Goal: Contribute content

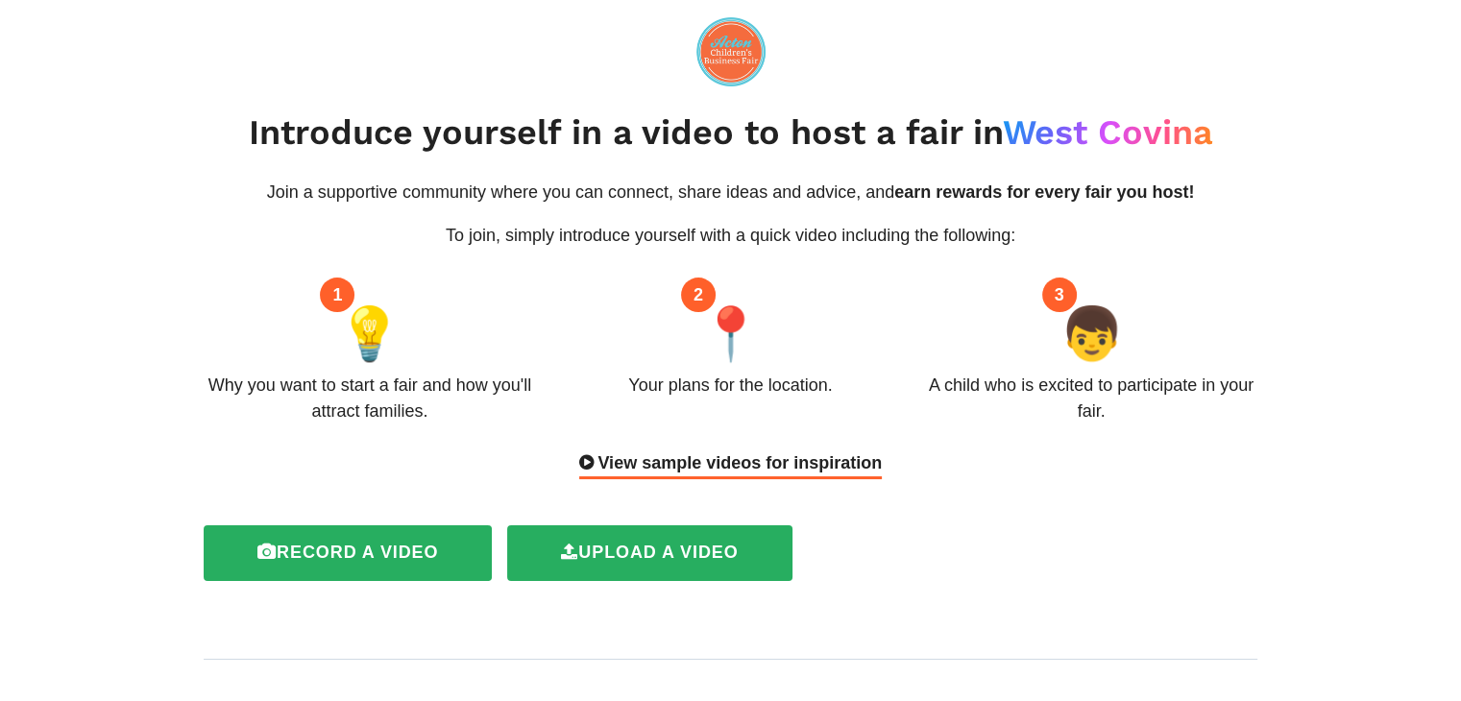
click at [861, 464] on div "View sample videos for inspiration" at bounding box center [730, 465] width 303 height 29
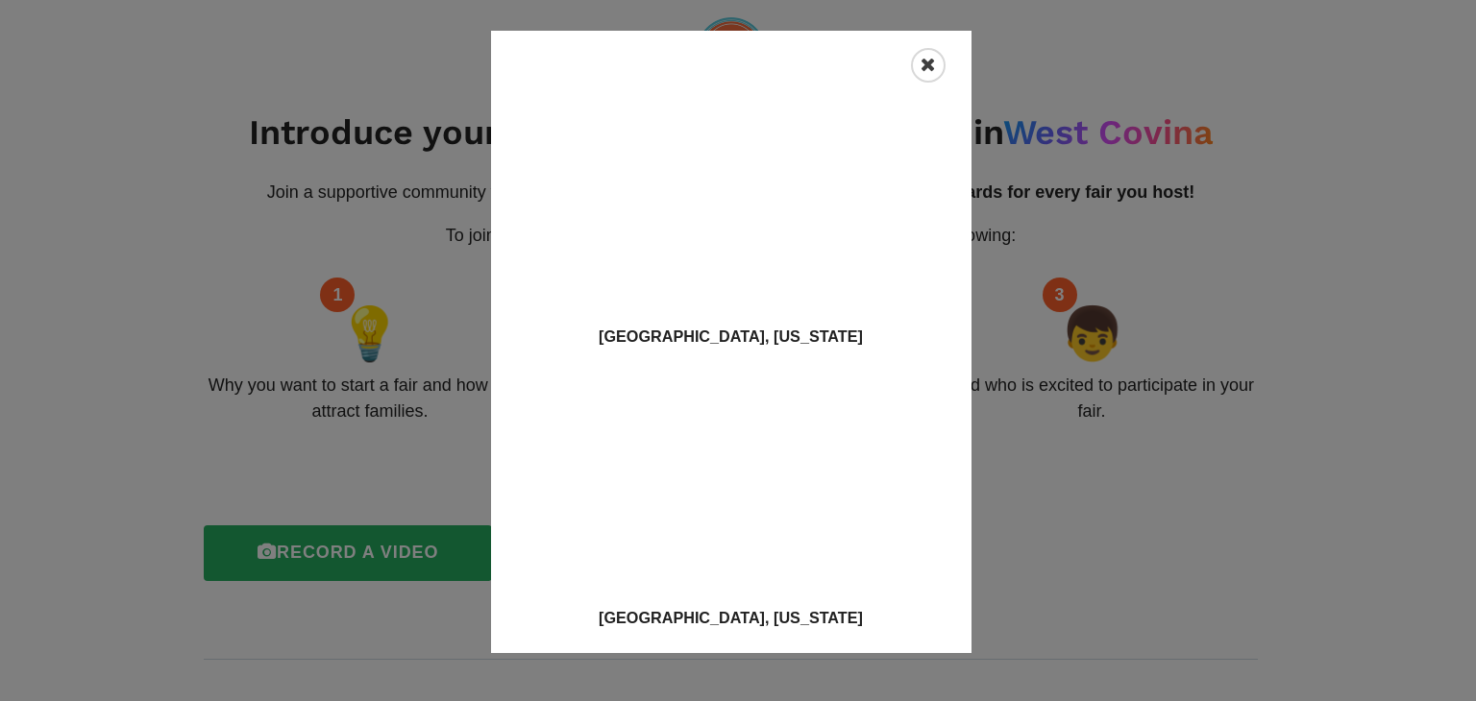
click at [919, 62] on div "Close" at bounding box center [928, 65] width 35 height 35
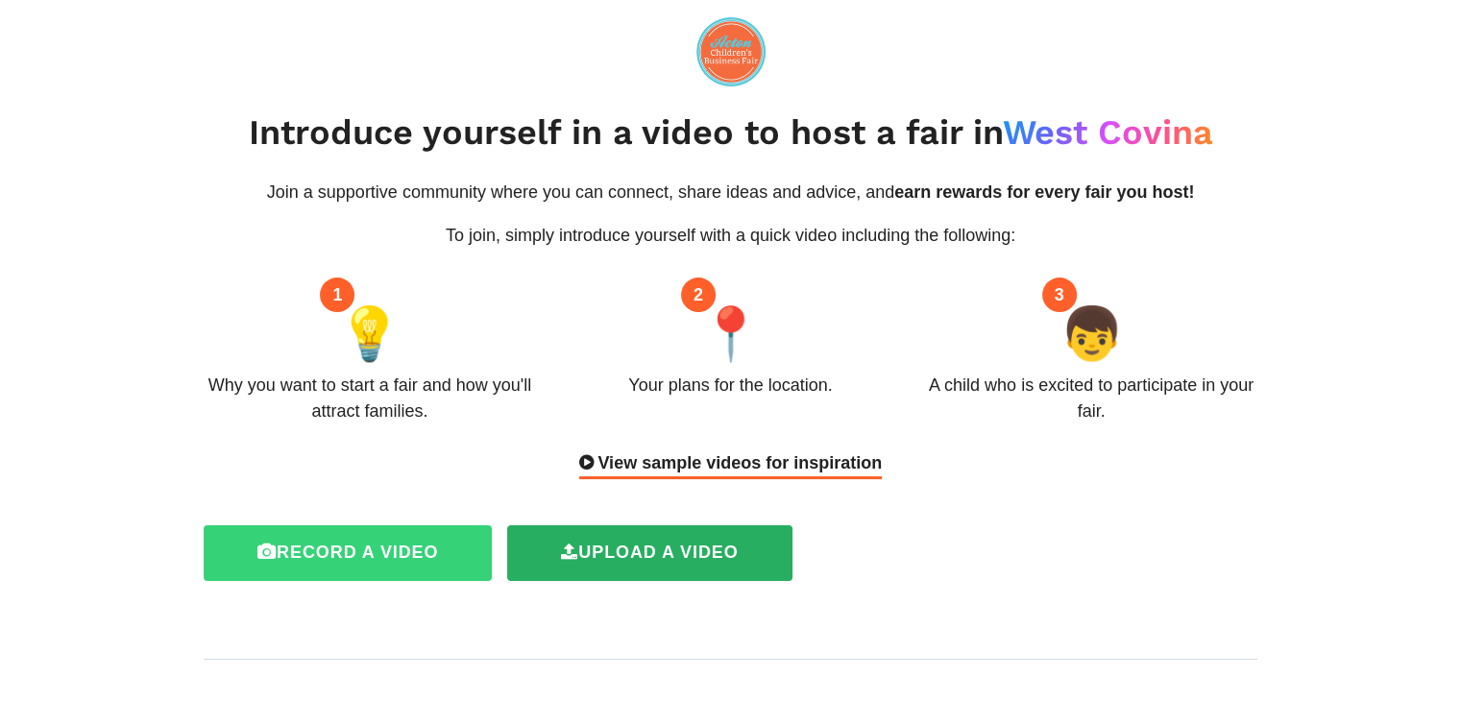
click at [435, 545] on label "Record a video" at bounding box center [348, 554] width 288 height 56
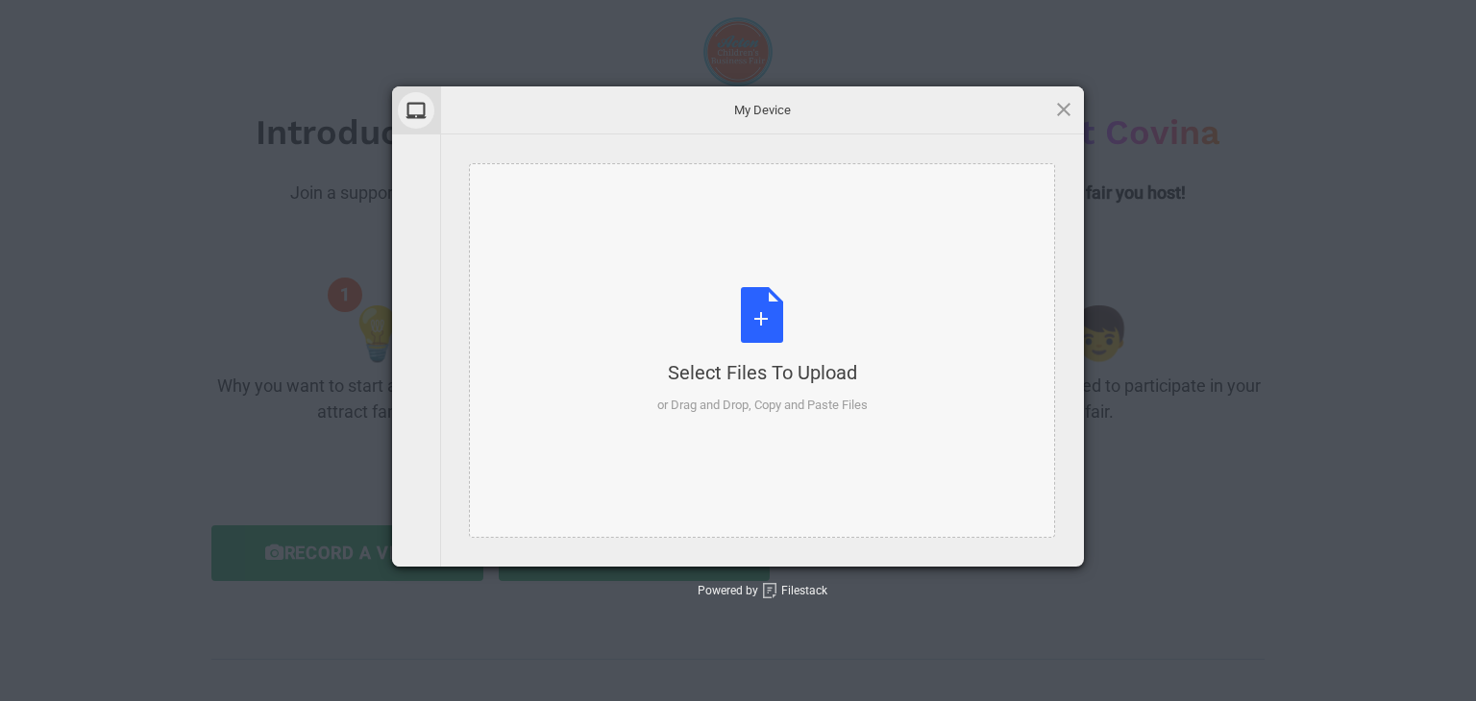
click at [773, 374] on div "Select Files to Upload" at bounding box center [762, 372] width 210 height 27
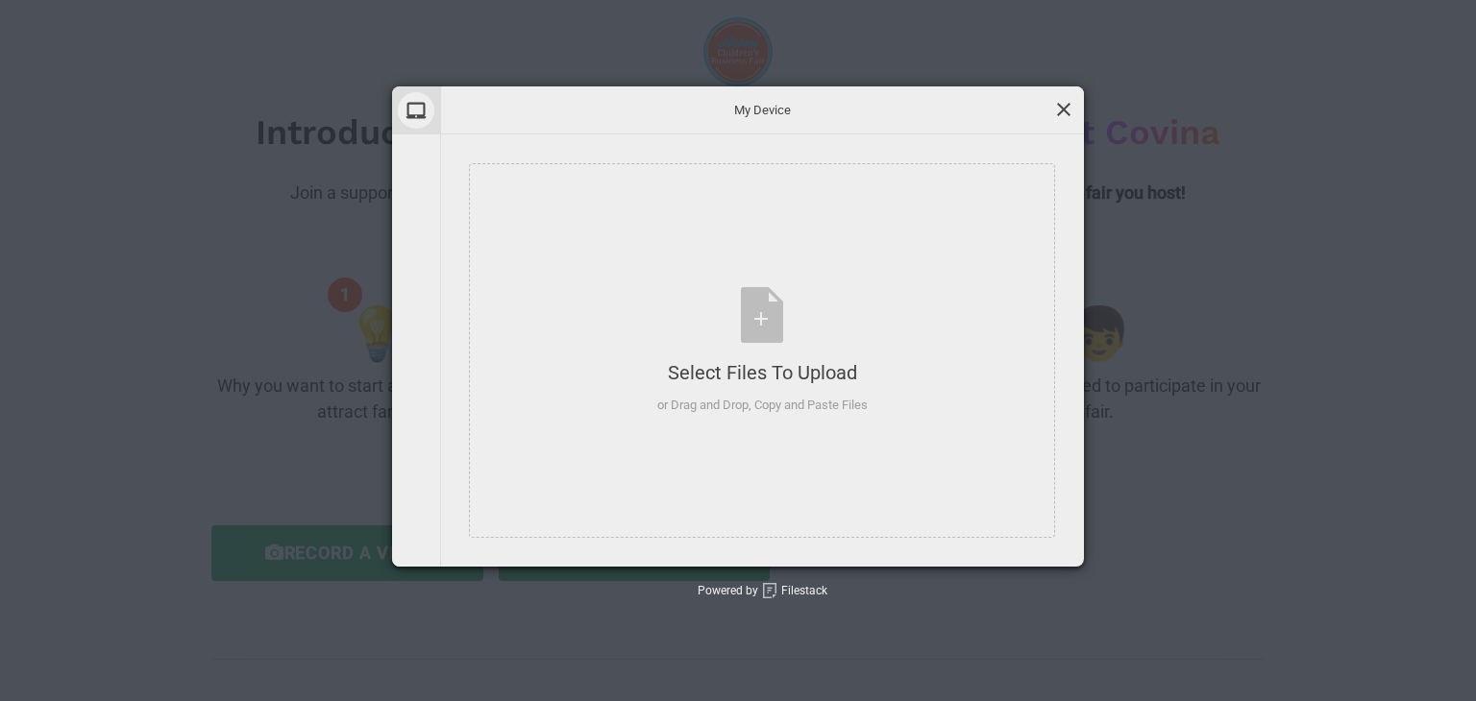
click at [1070, 104] on span at bounding box center [1063, 109] width 21 height 21
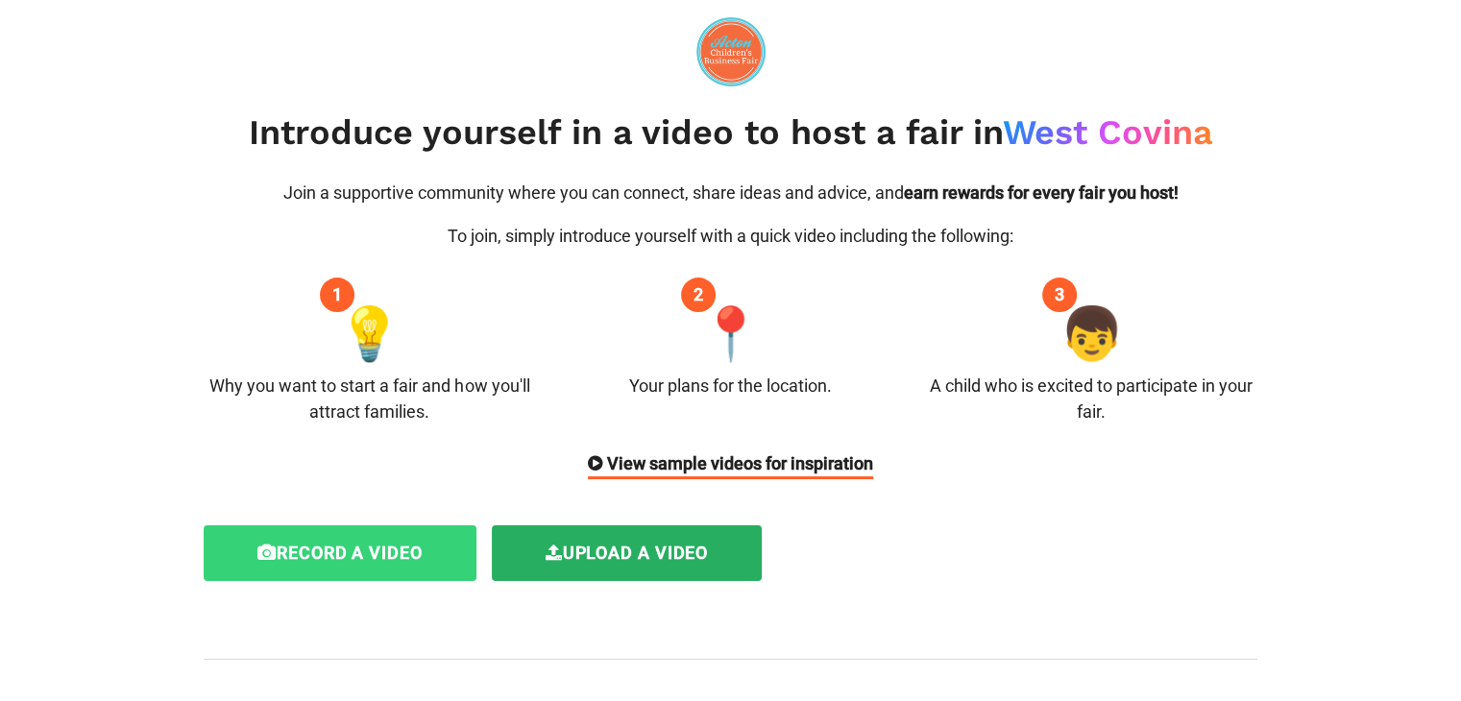
click at [391, 549] on label "Record a video" at bounding box center [340, 554] width 273 height 56
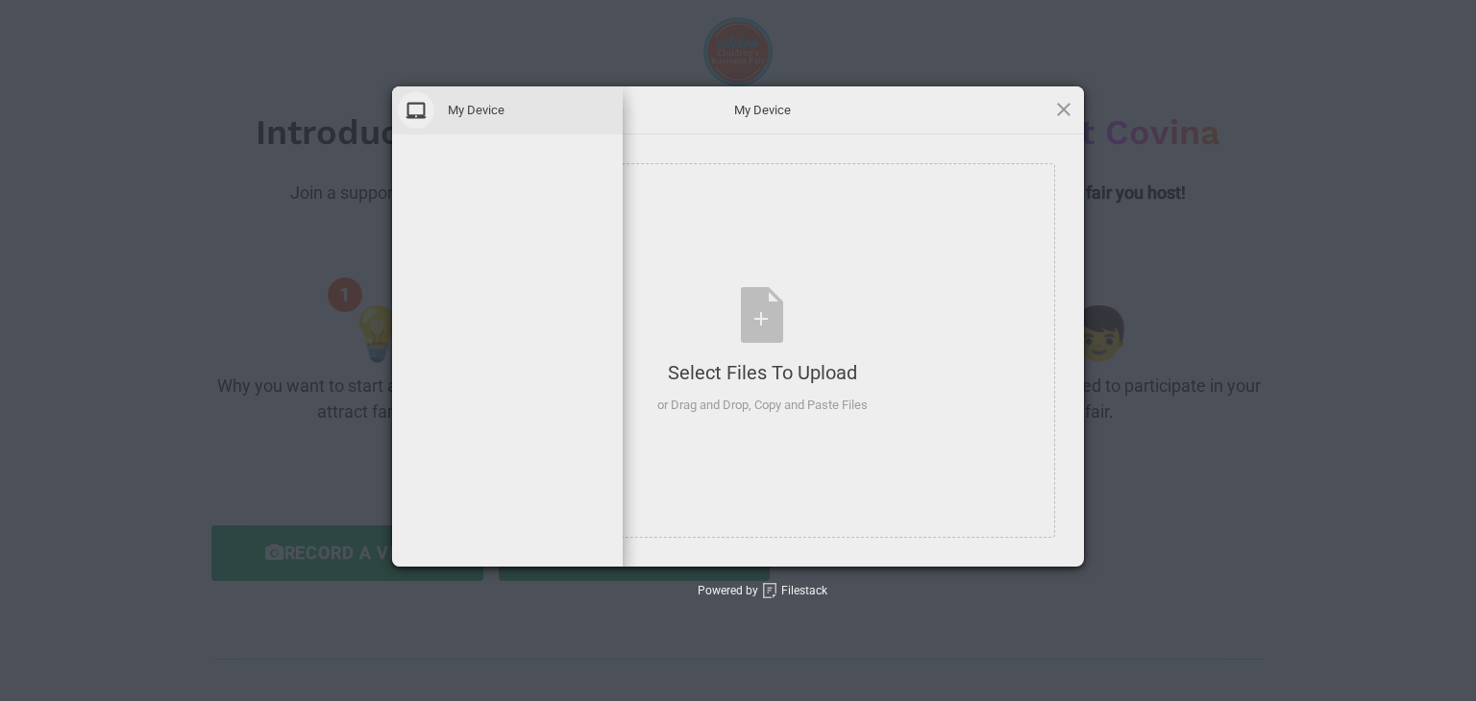
click at [427, 107] on span at bounding box center [416, 110] width 37 height 37
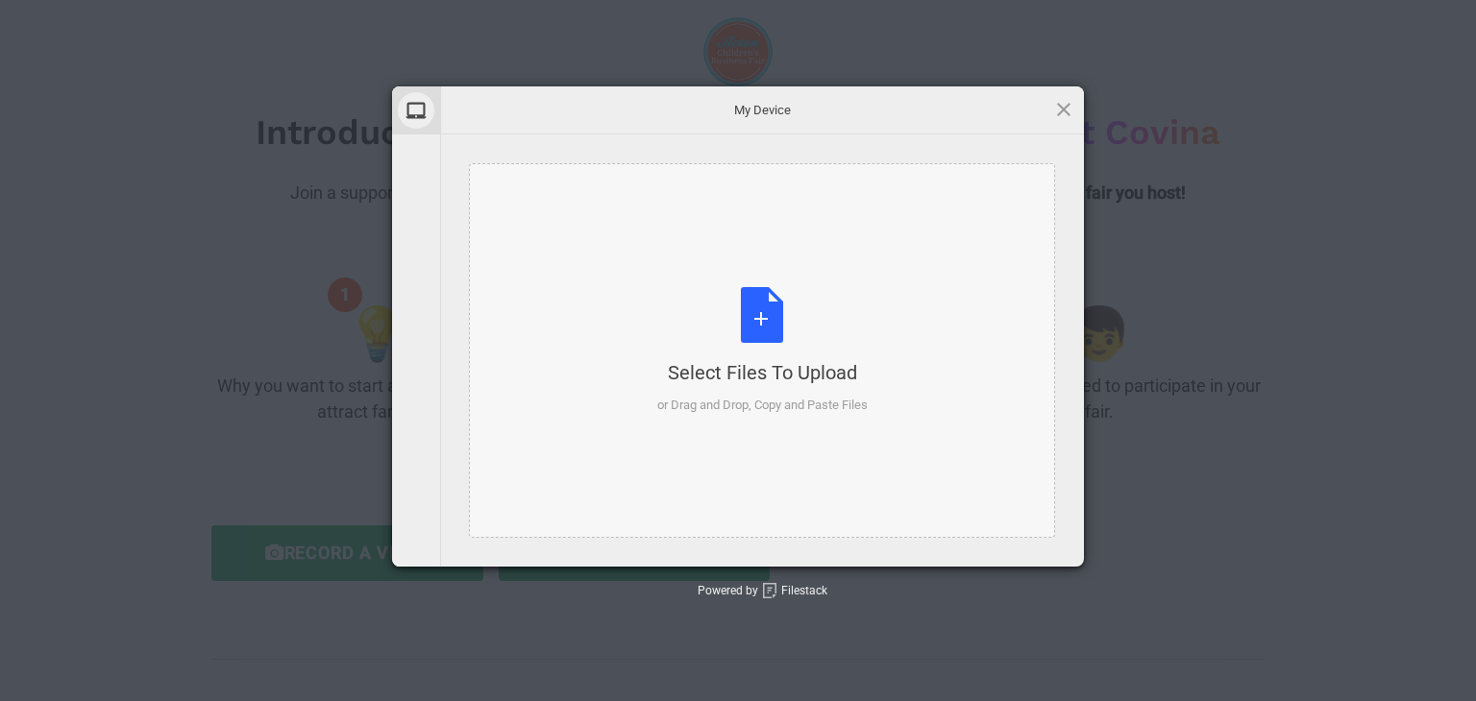
click at [754, 410] on div "or Drag and Drop, Copy and Paste Files" at bounding box center [762, 405] width 210 height 19
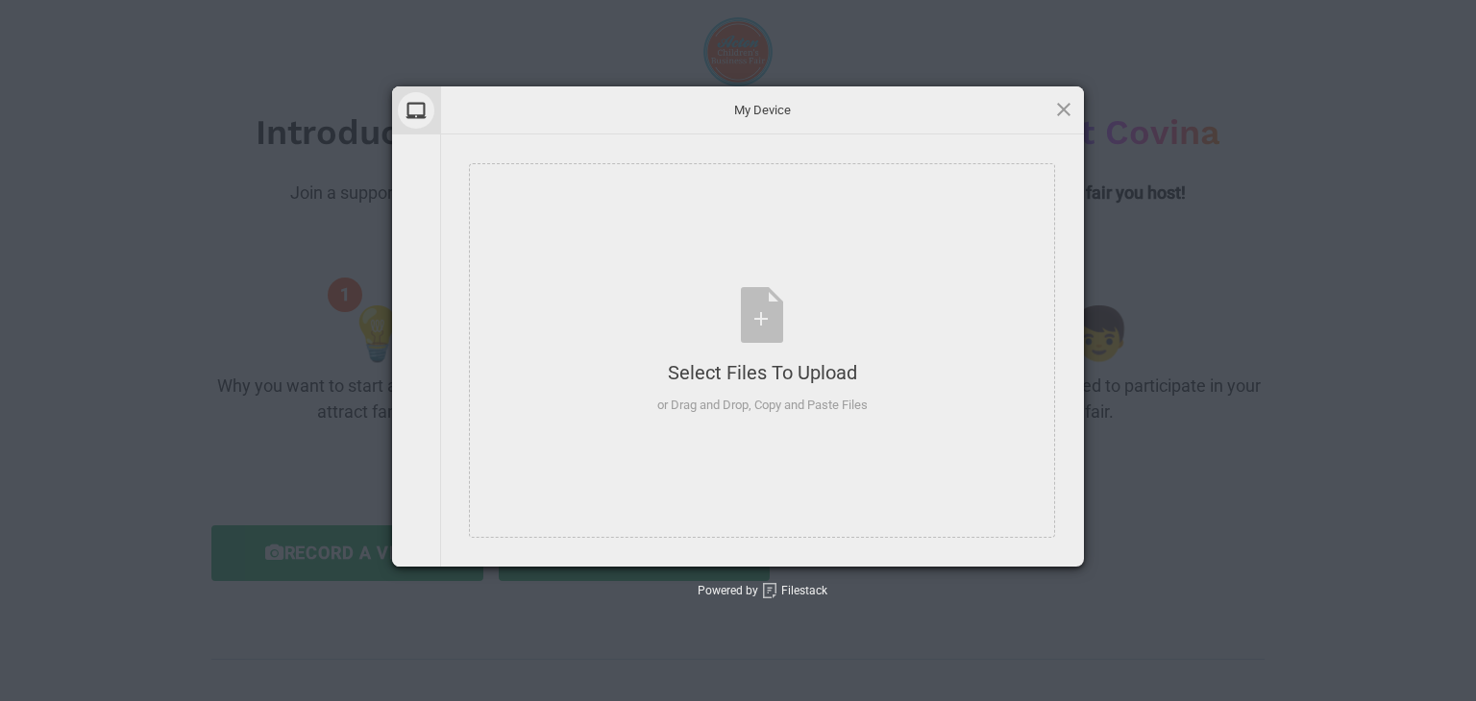
click at [1047, 116] on div "My Device" at bounding box center [762, 110] width 644 height 48
click at [1057, 112] on span at bounding box center [1063, 109] width 21 height 21
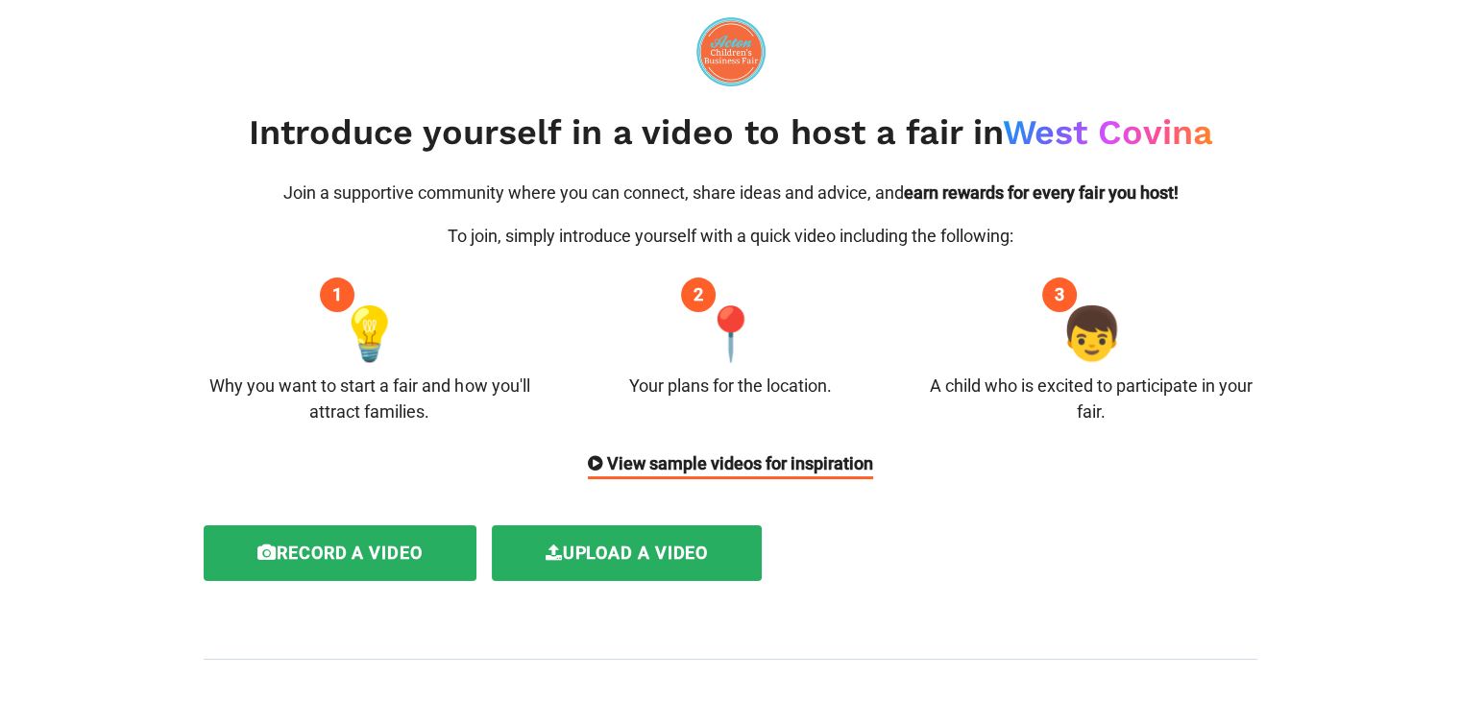
click at [1086, 529] on div "Record a video Upload a video" at bounding box center [722, 554] width 1069 height 72
